Goal: Task Accomplishment & Management: Use online tool/utility

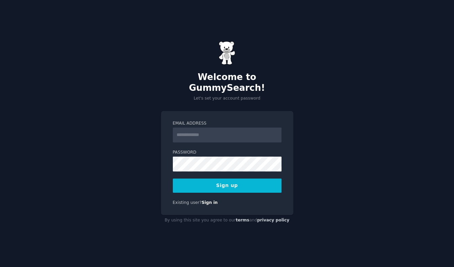
click at [189, 129] on input "Email Address" at bounding box center [227, 135] width 109 height 15
type input "**********"
click at [189, 131] on input "Email Address" at bounding box center [227, 135] width 109 height 15
type input "**********"
click at [227, 182] on button "Sign up" at bounding box center [227, 185] width 109 height 14
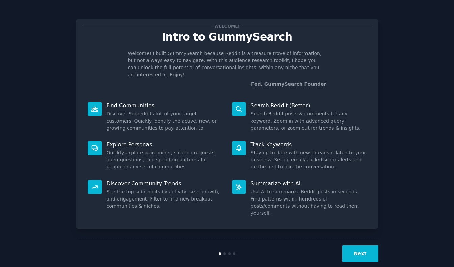
click at [364, 245] on button "Next" at bounding box center [360, 253] width 36 height 17
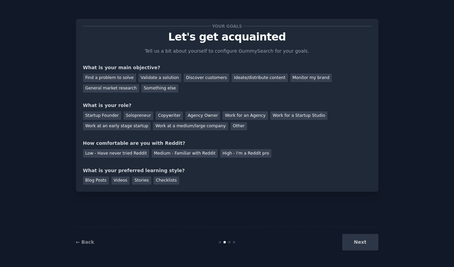
click at [364, 243] on div "Next" at bounding box center [327, 242] width 101 height 17
click at [362, 242] on div "Next" at bounding box center [327, 242] width 101 height 17
click at [160, 77] on div "Validate a solution" at bounding box center [159, 78] width 43 height 8
click at [142, 116] on div "Solopreneur" at bounding box center [138, 115] width 30 height 8
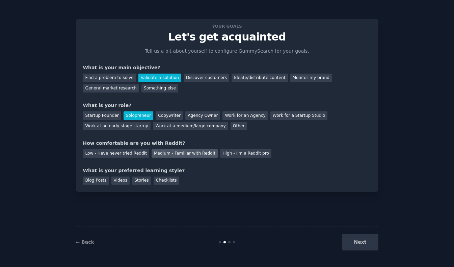
click at [175, 152] on div "Medium - Familiar with Reddit" at bounding box center [184, 153] width 66 height 8
click at [117, 179] on div "Videos" at bounding box center [120, 180] width 19 height 8
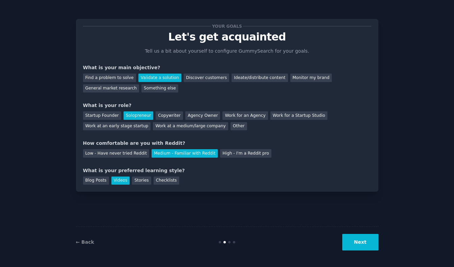
click at [361, 241] on button "Next" at bounding box center [360, 242] width 36 height 17
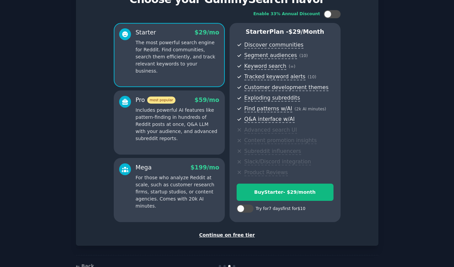
scroll to position [40, 0]
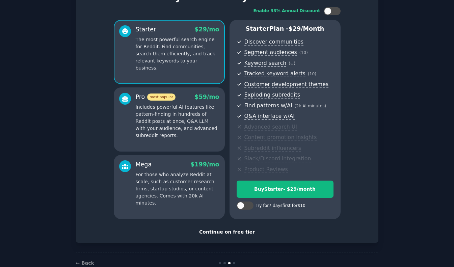
click at [221, 232] on div "Continue on free tier" at bounding box center [227, 231] width 288 height 7
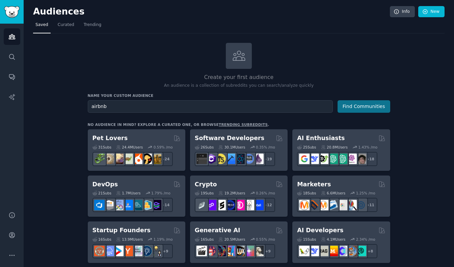
type input "airbnb"
click at [371, 106] on button "Find Communities" at bounding box center [363, 106] width 53 height 12
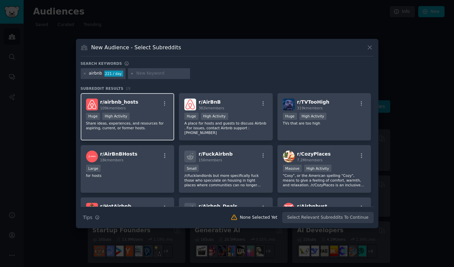
click at [134, 123] on p "Share ideas, experiences, and resources for aspiring, current, or former hosts." at bounding box center [127, 125] width 83 height 9
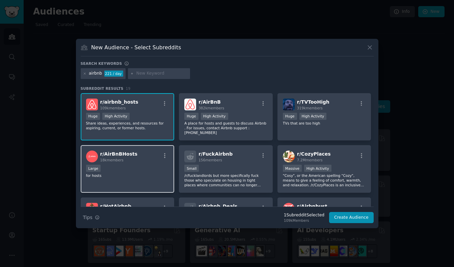
click at [151, 167] on div "Large" at bounding box center [127, 169] width 83 height 8
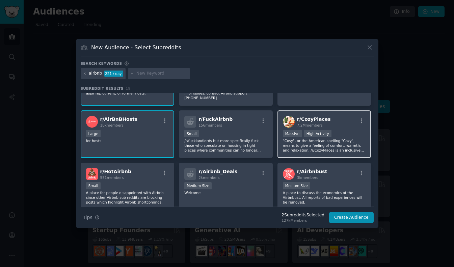
scroll to position [35, 0]
click at [346, 139] on p ""Cosy", or the American spelling "Cozy", means to give a feeling of comfort, wa…" at bounding box center [324, 145] width 83 height 14
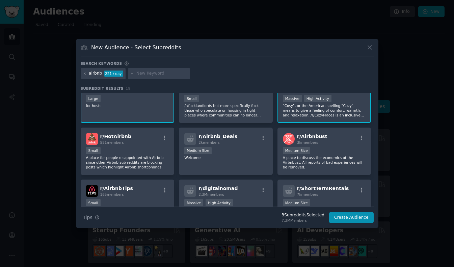
scroll to position [71, 0]
click at [346, 160] on p "A place to discuss the economics of the Airbnbust. All reports of bad experienc…" at bounding box center [324, 162] width 83 height 14
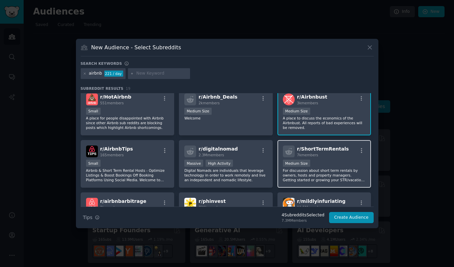
scroll to position [114, 0]
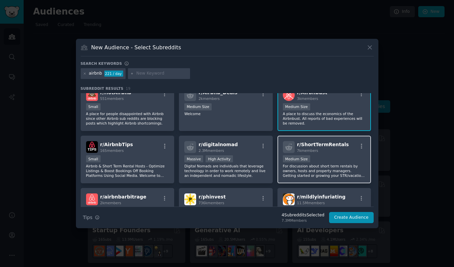
click at [340, 168] on p "For discussion about short term rentals by owners, hosts and property managers.…" at bounding box center [324, 171] width 83 height 14
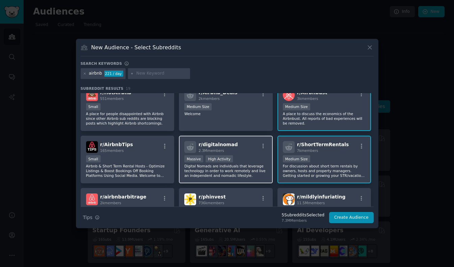
click at [250, 169] on p "Digital Nomads are individuals that leverage technology in order to work remote…" at bounding box center [225, 171] width 83 height 14
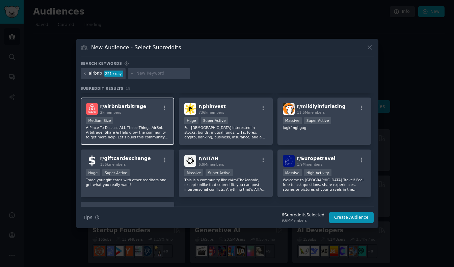
scroll to position [207, 0]
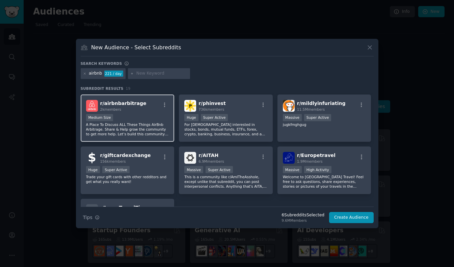
click at [140, 119] on div "Medium Size" at bounding box center [127, 118] width 83 height 8
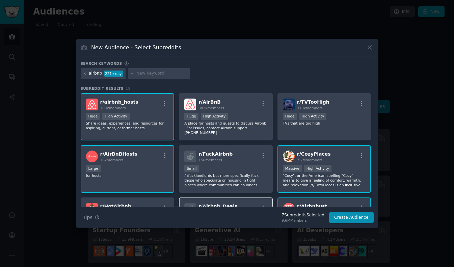
scroll to position [0, 0]
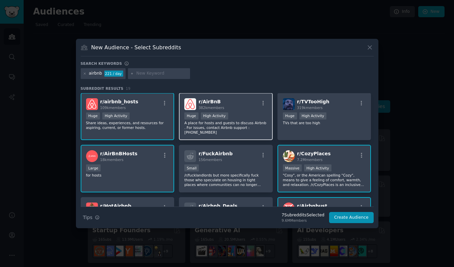
click at [240, 130] on p "A place for hosts and guests to discuss Airbnb . For issues, contact Airbnb sup…" at bounding box center [225, 127] width 83 height 14
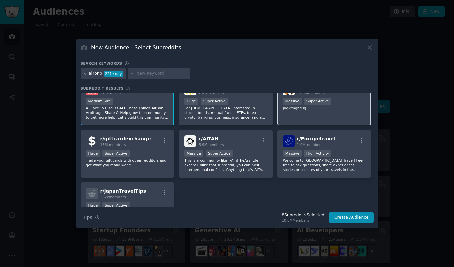
scroll to position [0, 0]
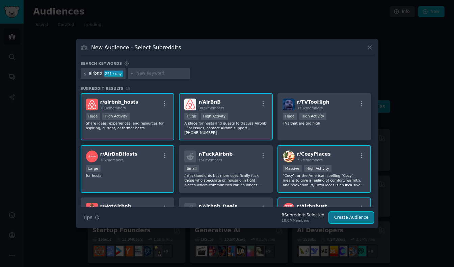
click at [361, 219] on button "Create Audience" at bounding box center [351, 217] width 45 height 11
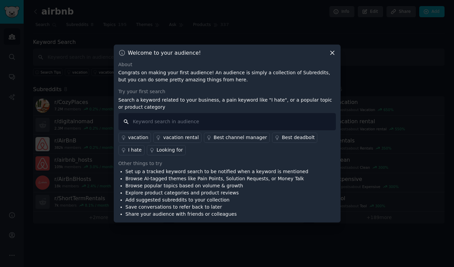
click at [188, 119] on input "text" at bounding box center [226, 121] width 217 height 17
type input "business plan"
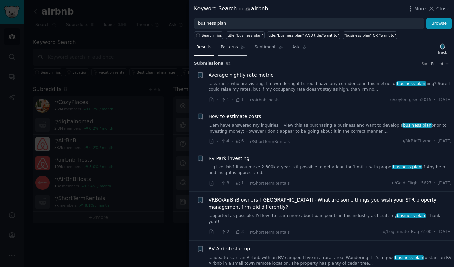
click at [229, 48] on span "Patterns" at bounding box center [229, 47] width 17 height 6
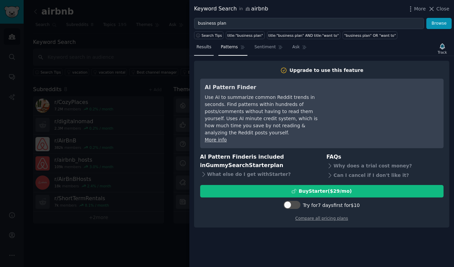
click at [203, 47] on span "Results" at bounding box center [203, 47] width 15 height 6
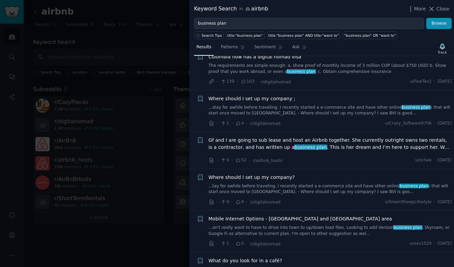
scroll to position [570, 0]
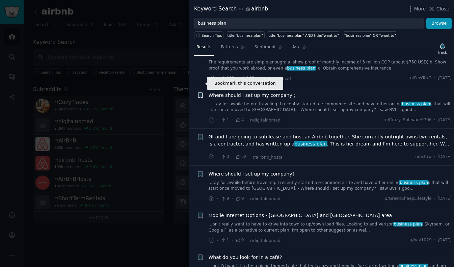
click at [201, 92] on icon "button" at bounding box center [200, 94] width 4 height 5
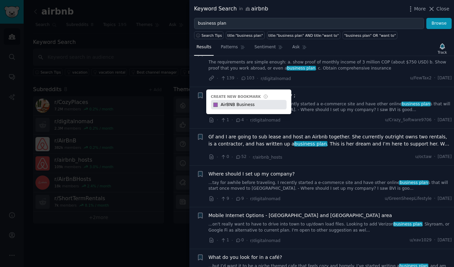
click at [259, 100] on input "AirBNB Business" at bounding box center [252, 104] width 67 height 9
type input "AirBNB Business Plan"
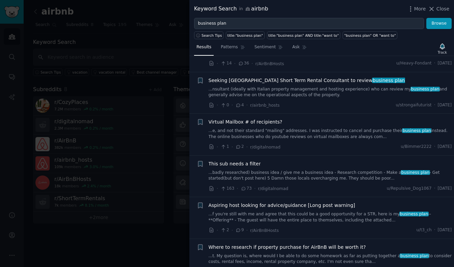
scroll to position [0, 0]
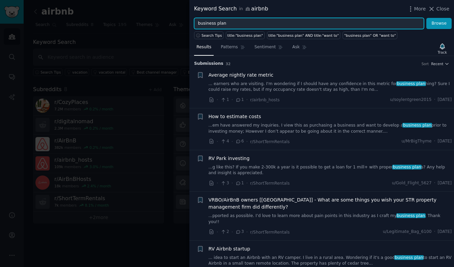
click at [232, 24] on input "business plan" at bounding box center [309, 23] width 230 height 11
type input "business plan brazil"
click at [426, 18] on button "Browse" at bounding box center [438, 23] width 25 height 11
